Goal: Find specific page/section: Find specific page/section

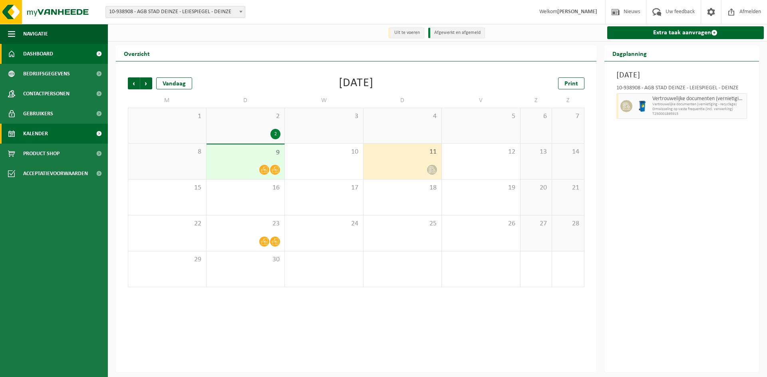
click at [52, 50] on span "Dashboard" at bounding box center [38, 54] width 30 height 20
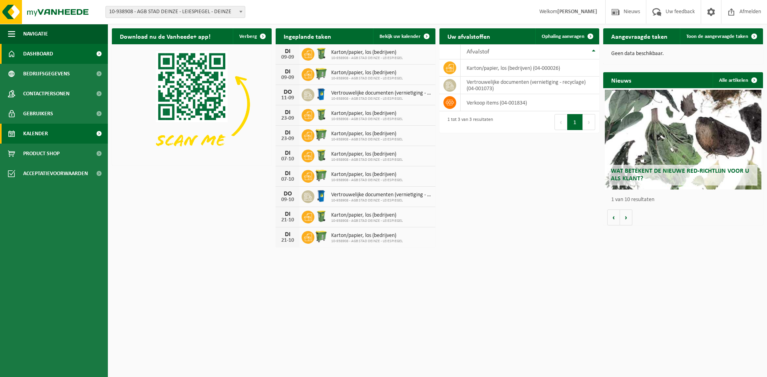
click at [49, 127] on link "Kalender" at bounding box center [54, 134] width 108 height 20
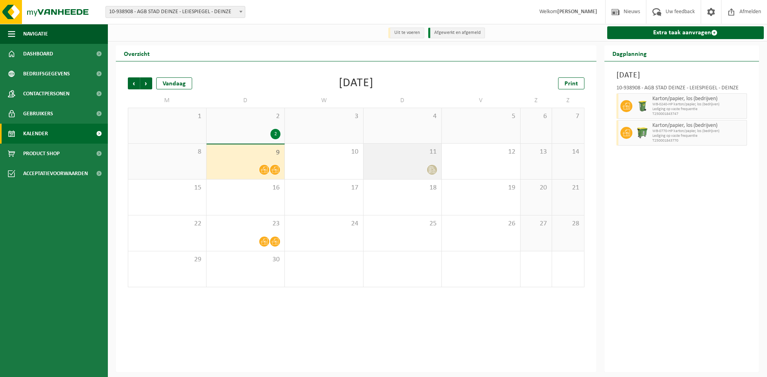
click at [433, 174] on span at bounding box center [432, 170] width 10 height 10
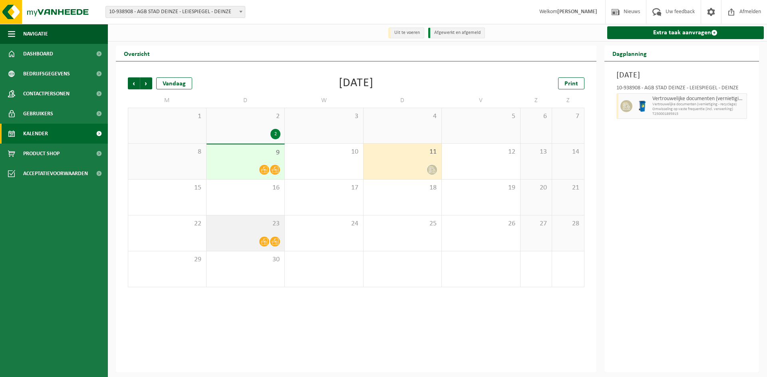
click at [265, 242] on icon at bounding box center [264, 241] width 7 height 7
